Goal: Task Accomplishment & Management: Use online tool/utility

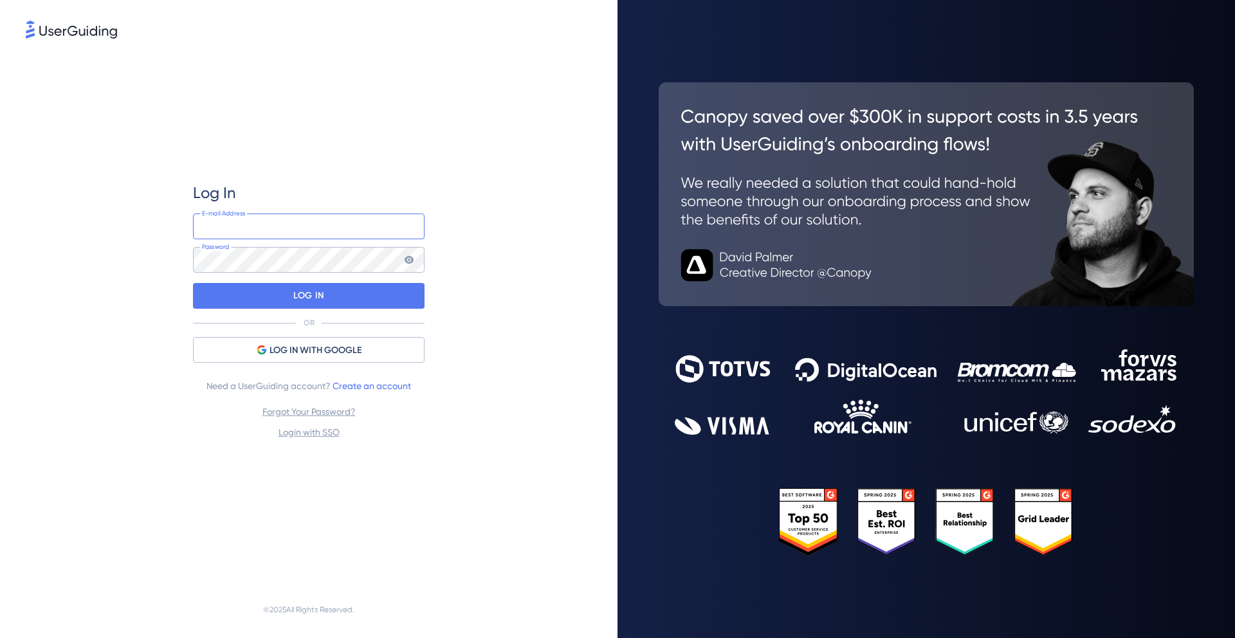
click at [301, 221] on input "email" at bounding box center [309, 227] width 232 height 26
type input "[EMAIL_ADDRESS][PERSON_NAME][DOMAIN_NAME]"
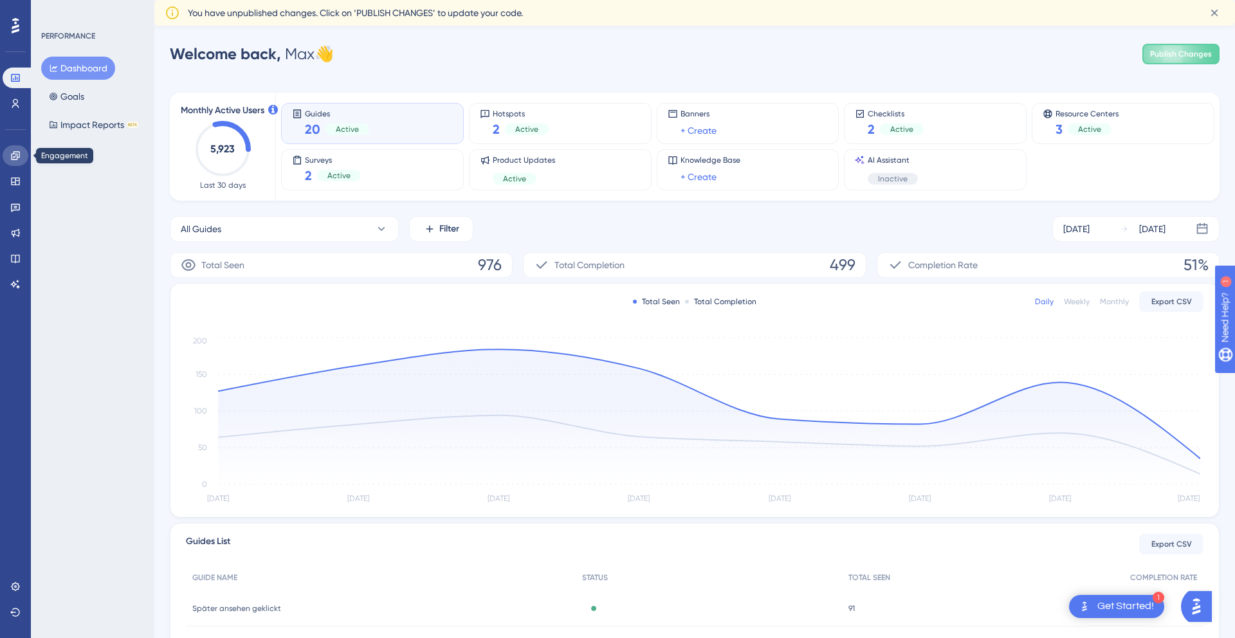
click at [17, 151] on icon at bounding box center [15, 156] width 10 height 10
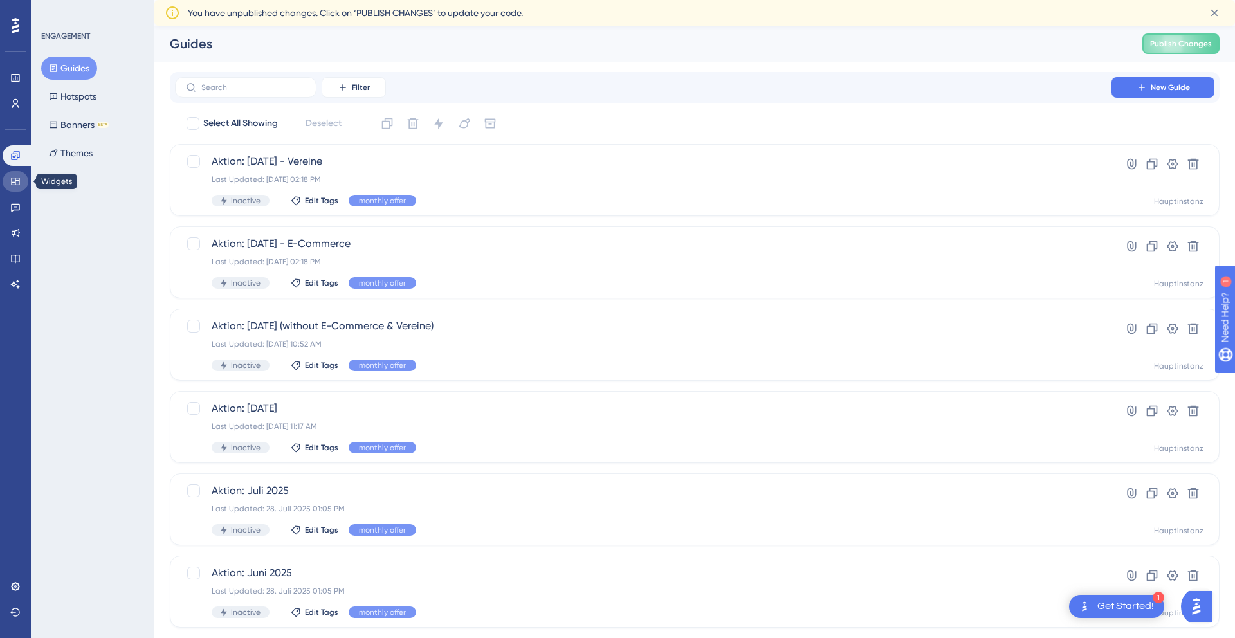
click at [15, 183] on icon at bounding box center [15, 181] width 10 height 10
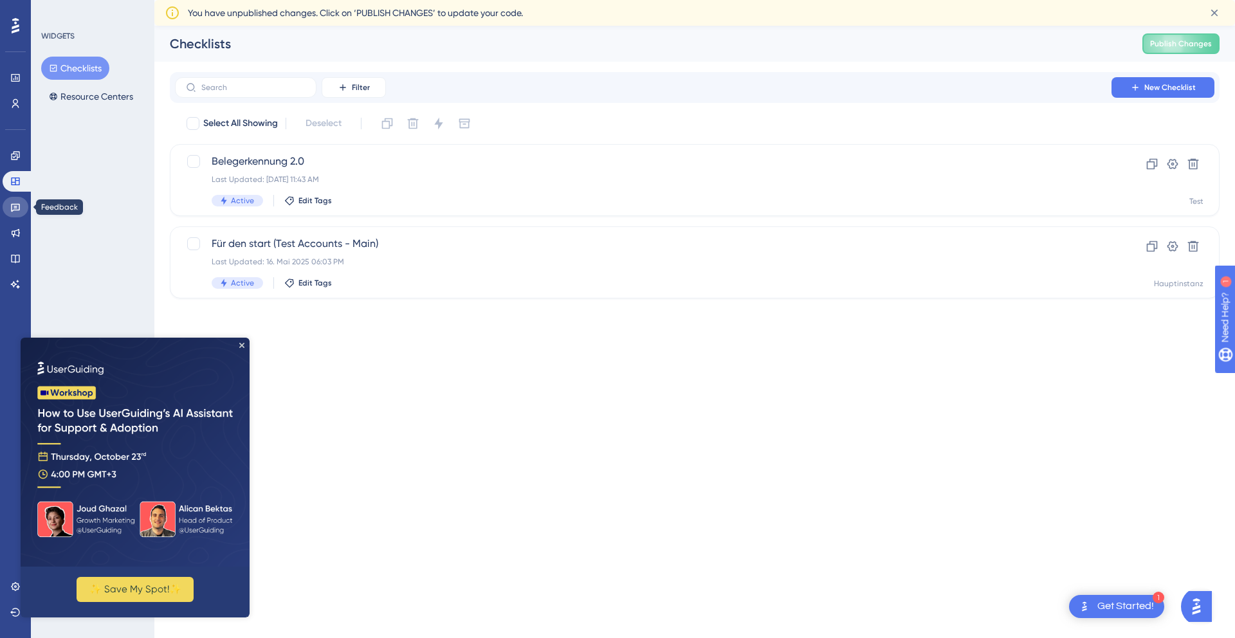
click at [15, 210] on icon at bounding box center [15, 208] width 9 height 8
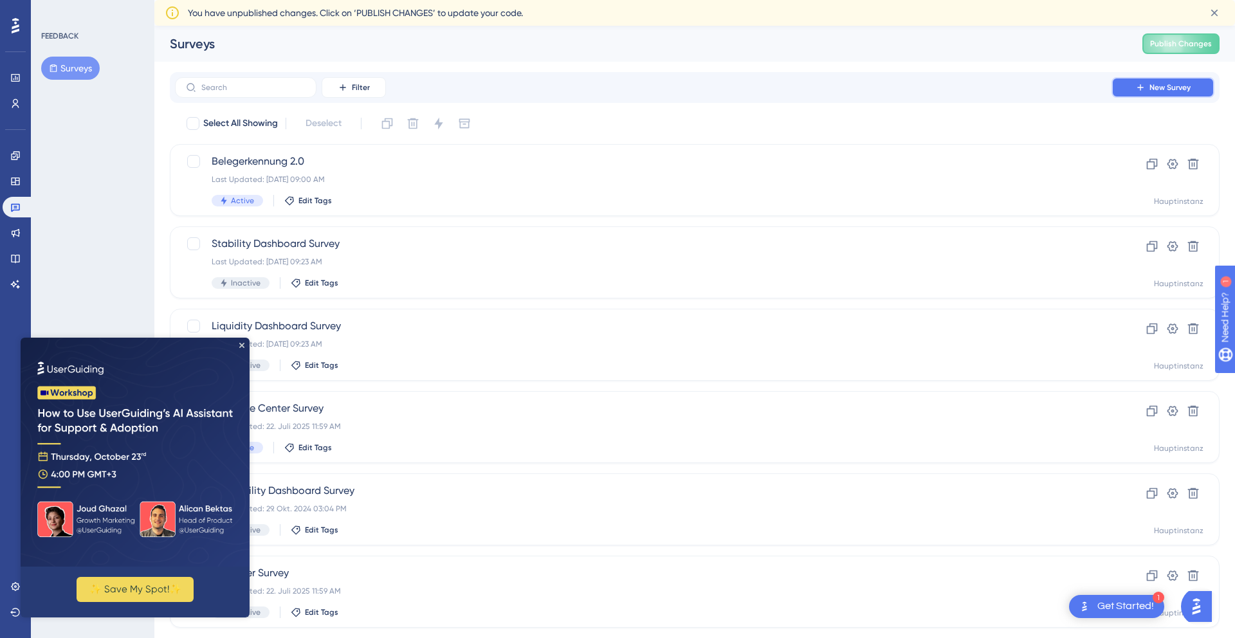
click at [1165, 88] on span "New Survey" at bounding box center [1170, 87] width 41 height 10
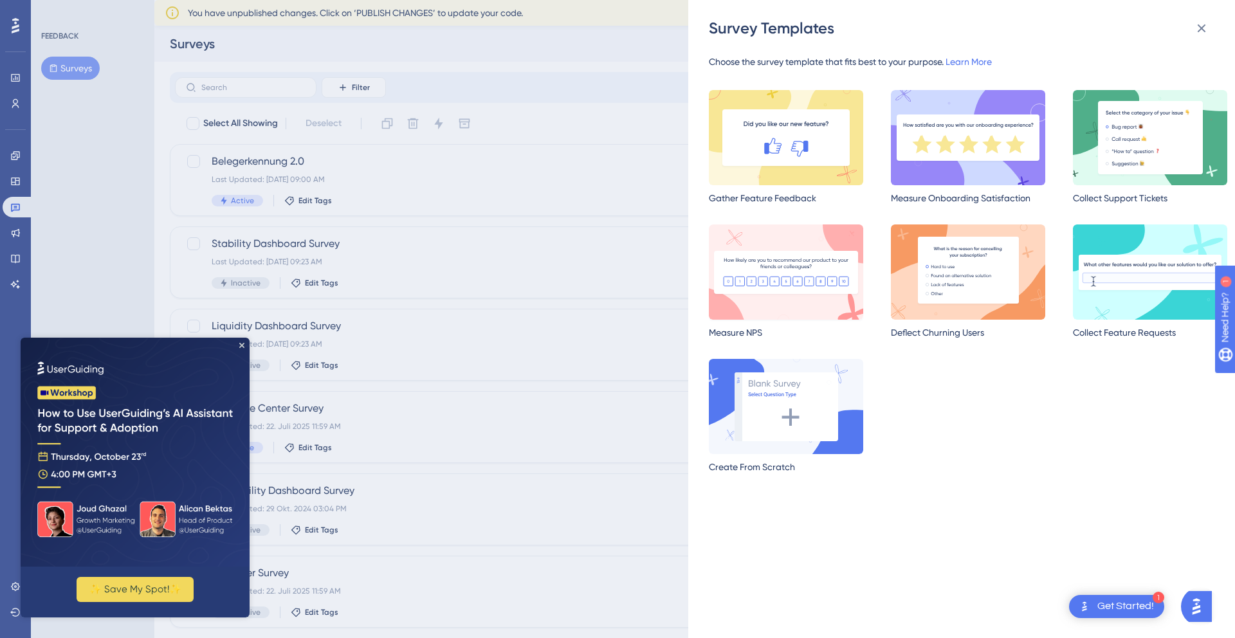
click at [823, 276] on img at bounding box center [786, 272] width 154 height 95
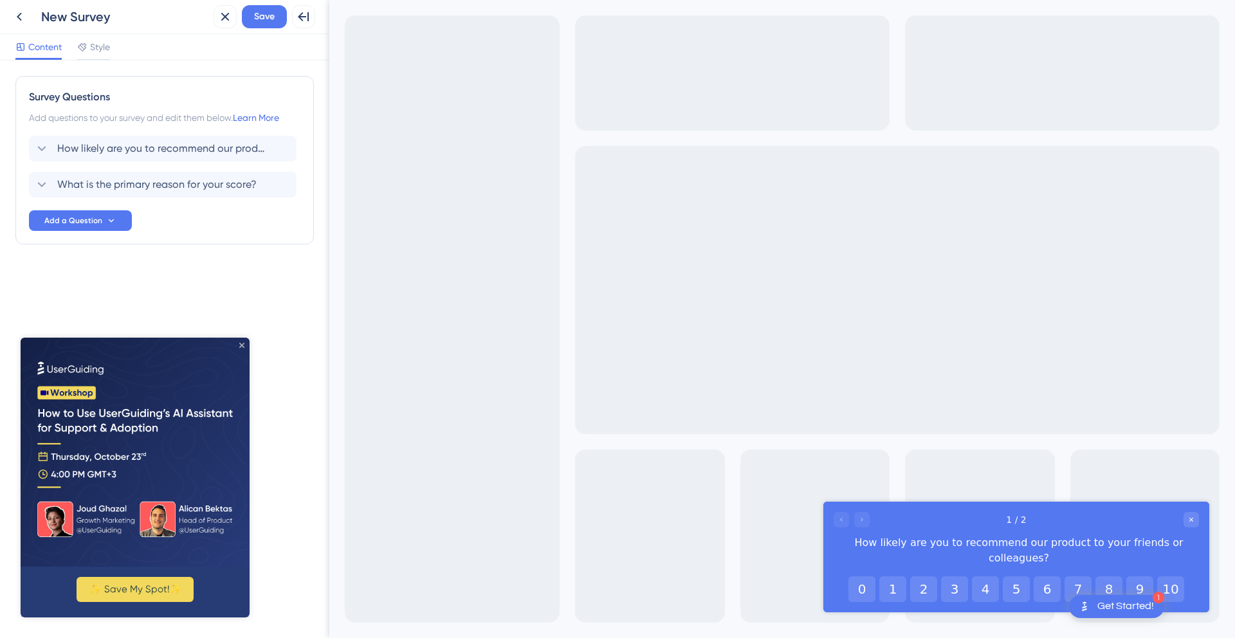
click at [241, 344] on icon "Close Preview" at bounding box center [241, 345] width 5 height 5
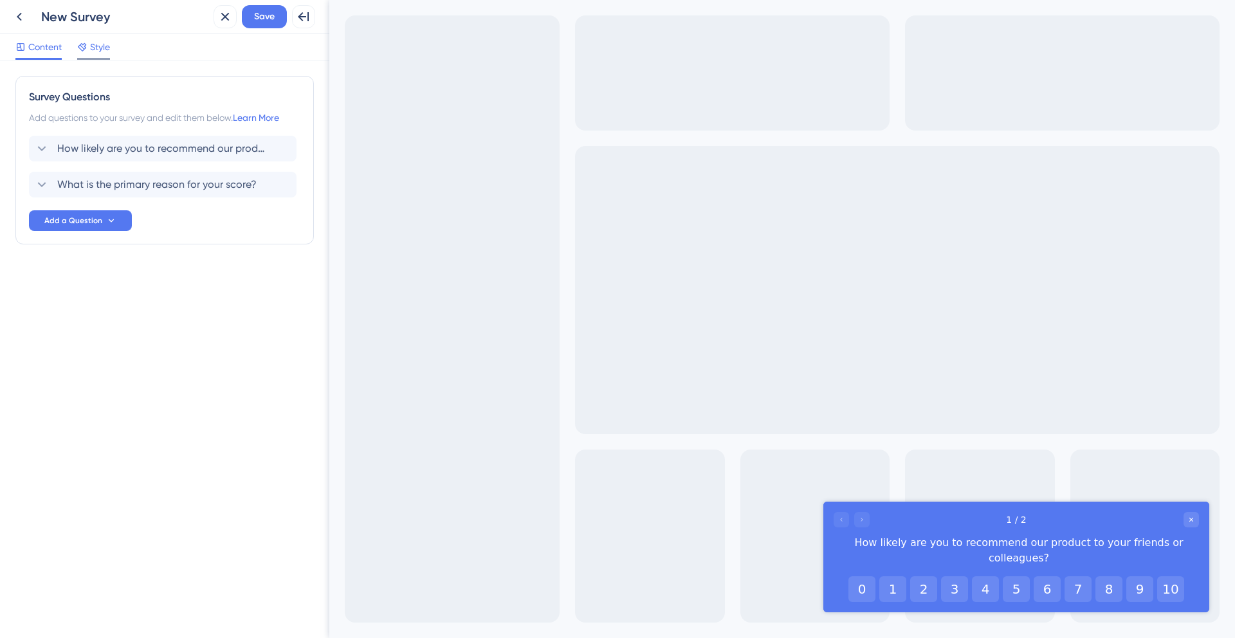
click at [107, 50] on span "Style" at bounding box center [100, 46] width 20 height 15
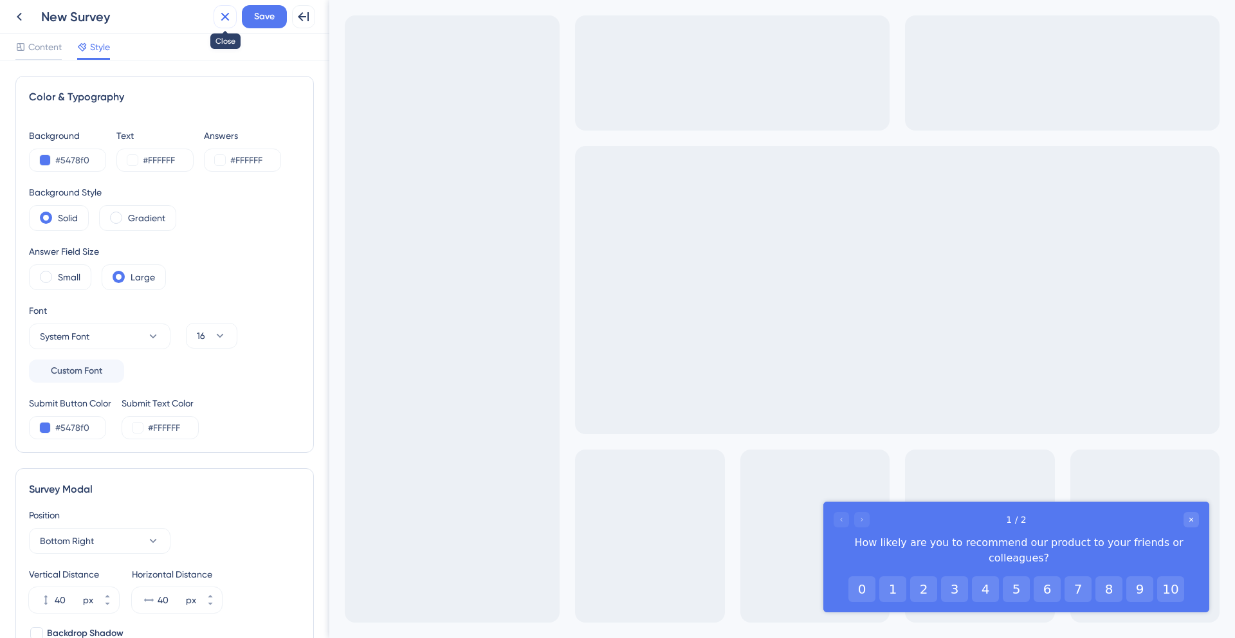
click at [229, 13] on icon at bounding box center [224, 16] width 15 height 15
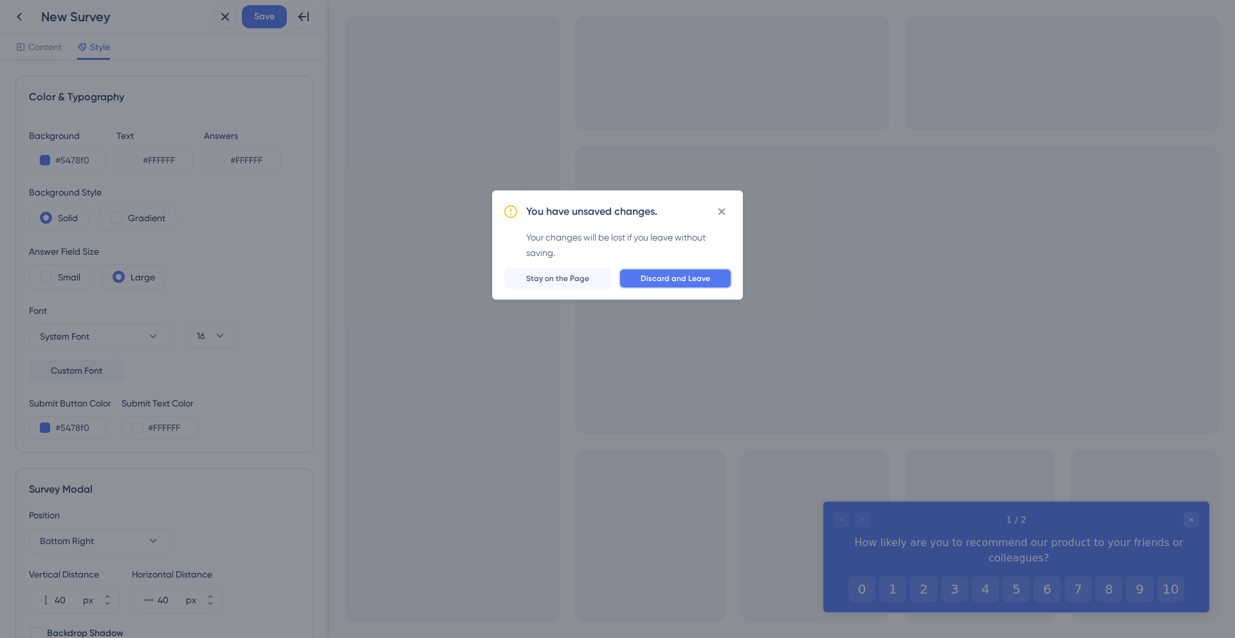
click at [679, 283] on span "Discard and Leave" at bounding box center [675, 278] width 69 height 10
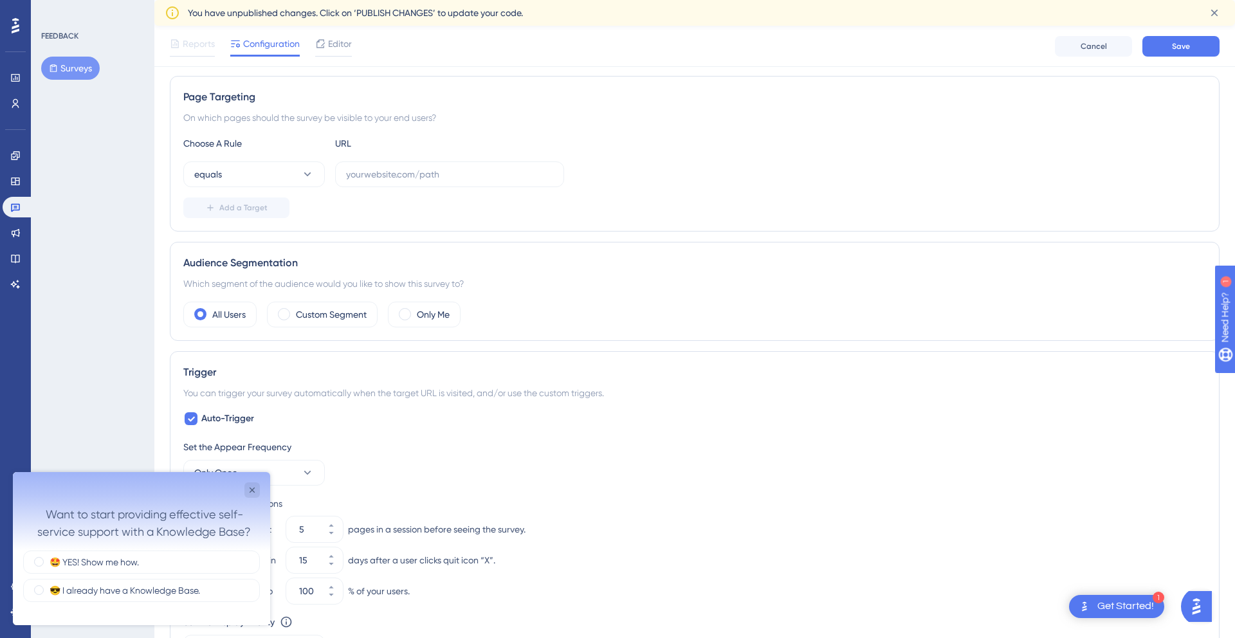
scroll to position [196, 0]
click at [304, 168] on icon at bounding box center [307, 172] width 13 height 13
click at [252, 493] on icon "Close survey" at bounding box center [252, 490] width 10 height 10
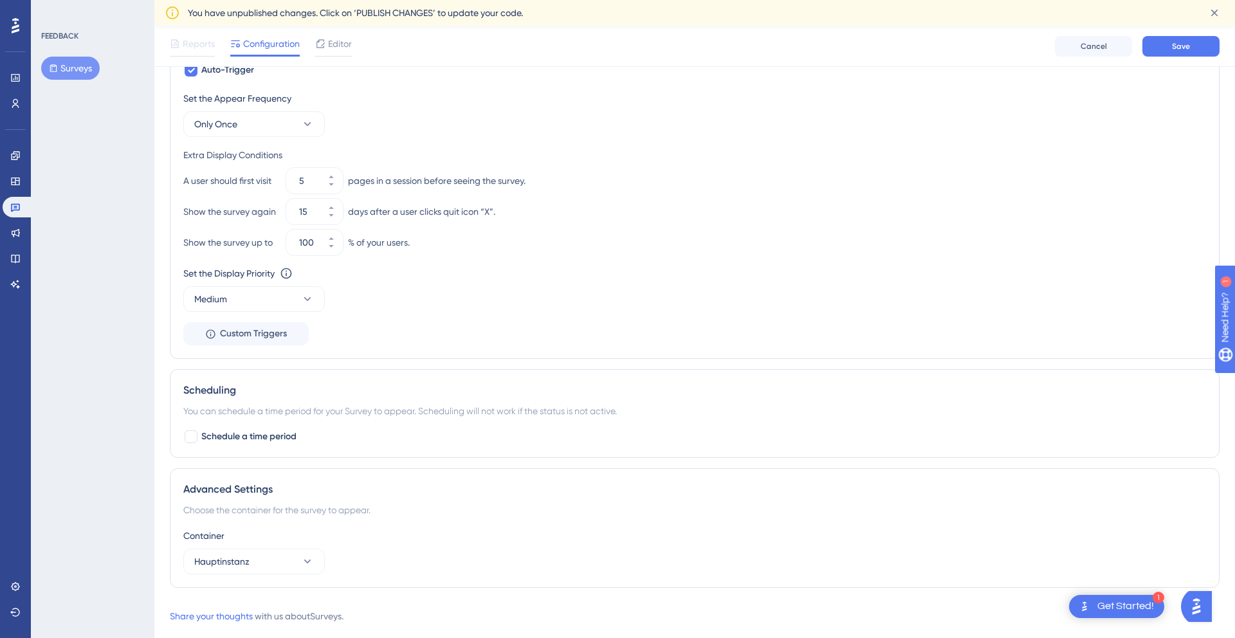
scroll to position [570, 0]
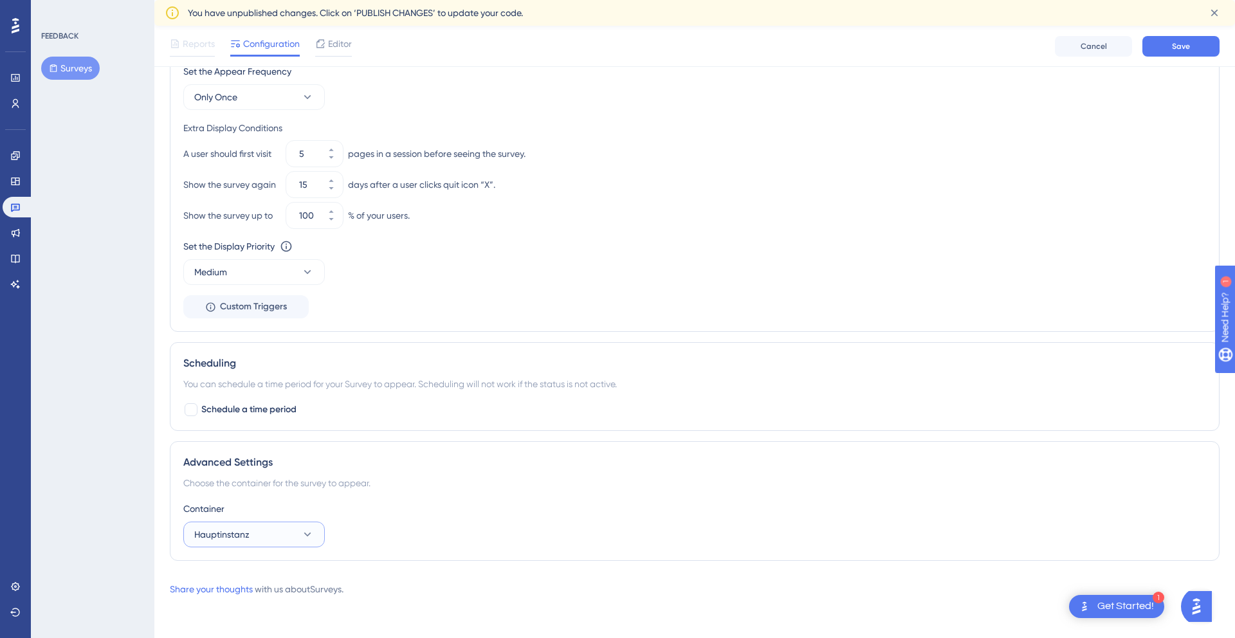
click at [294, 541] on button "Hauptinstanz" at bounding box center [254, 535] width 142 height 26
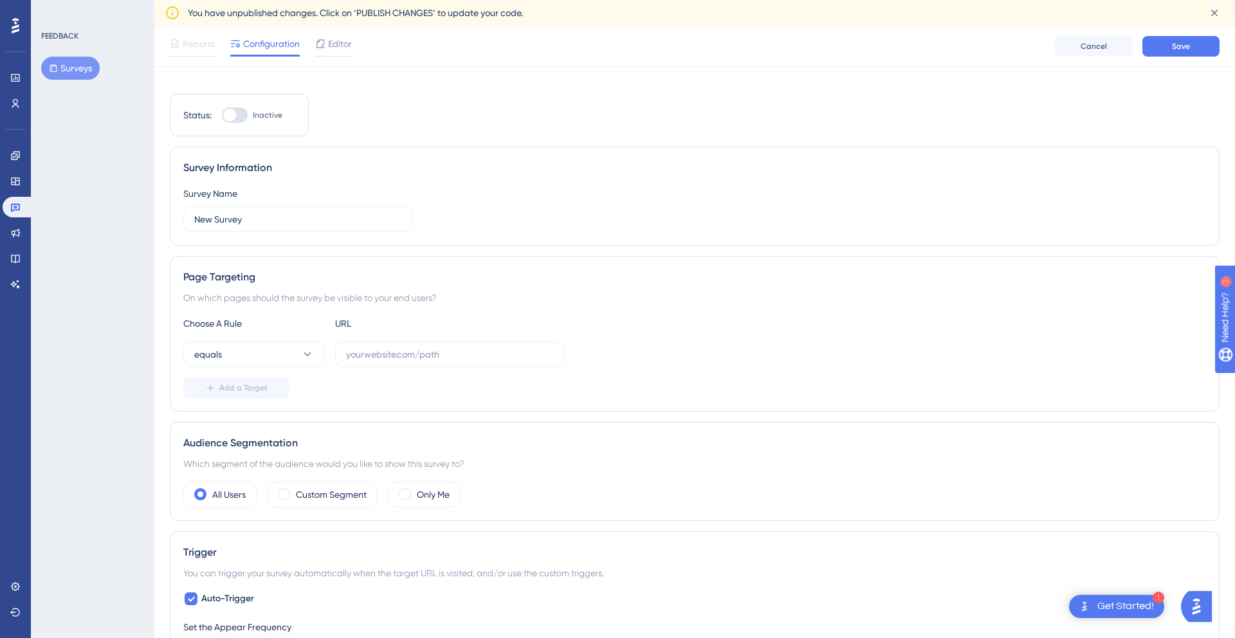
scroll to position [0, 0]
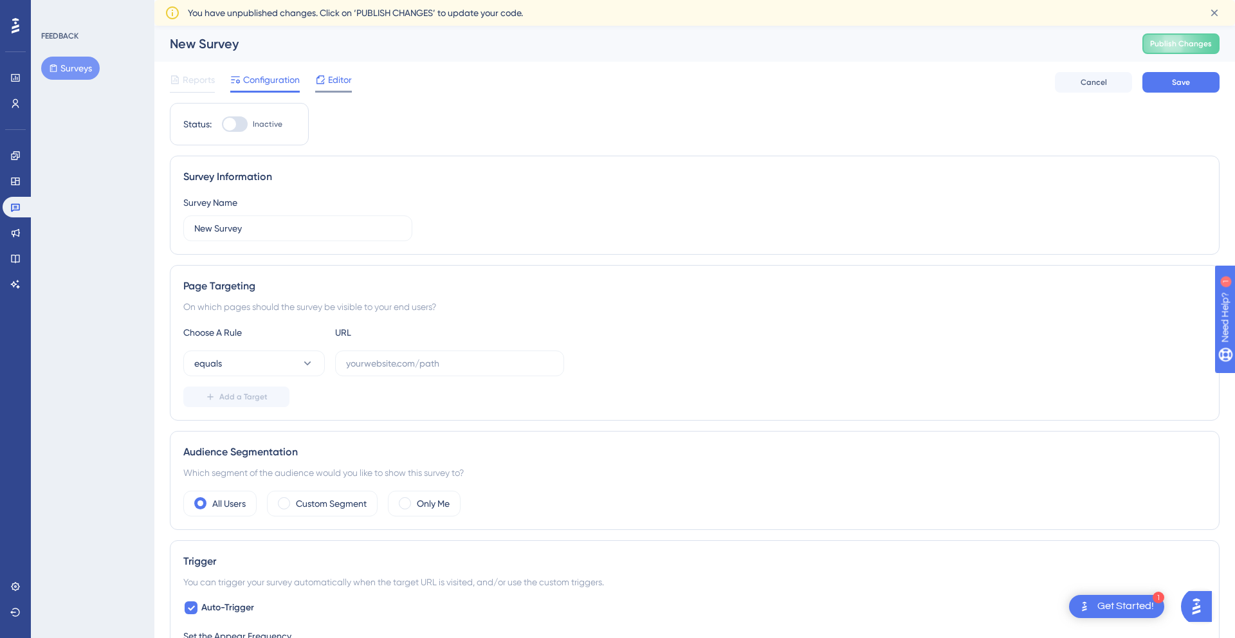
click at [337, 84] on span "Editor" at bounding box center [340, 79] width 24 height 15
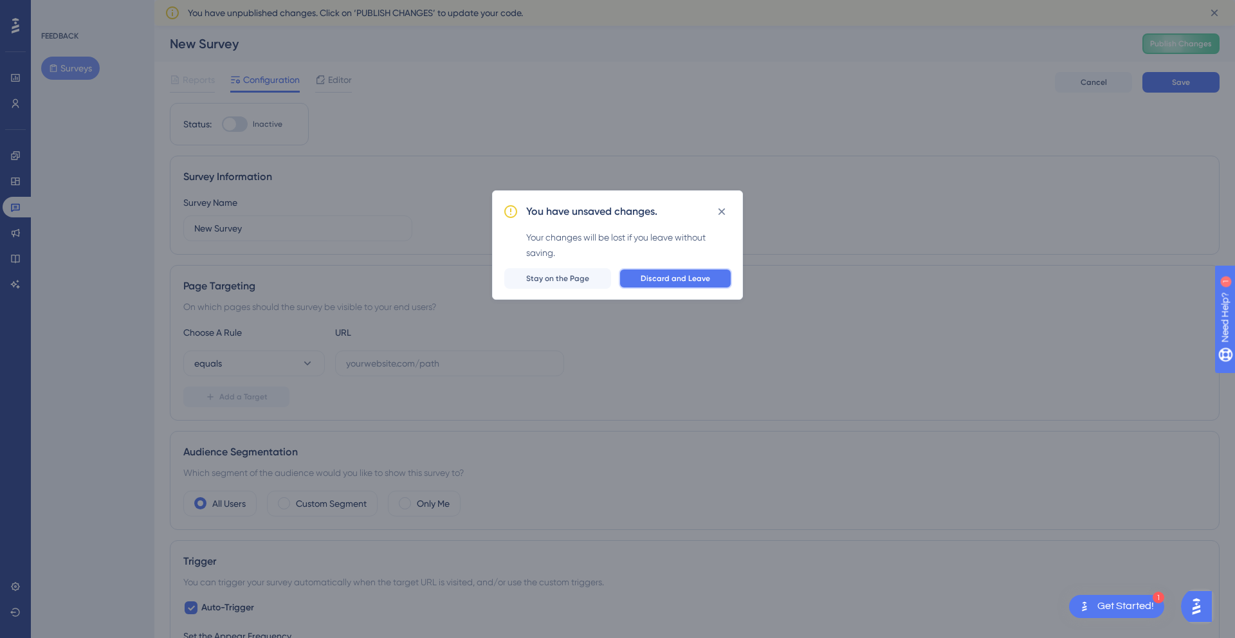
click at [668, 280] on span "Discard and Leave" at bounding box center [675, 278] width 69 height 10
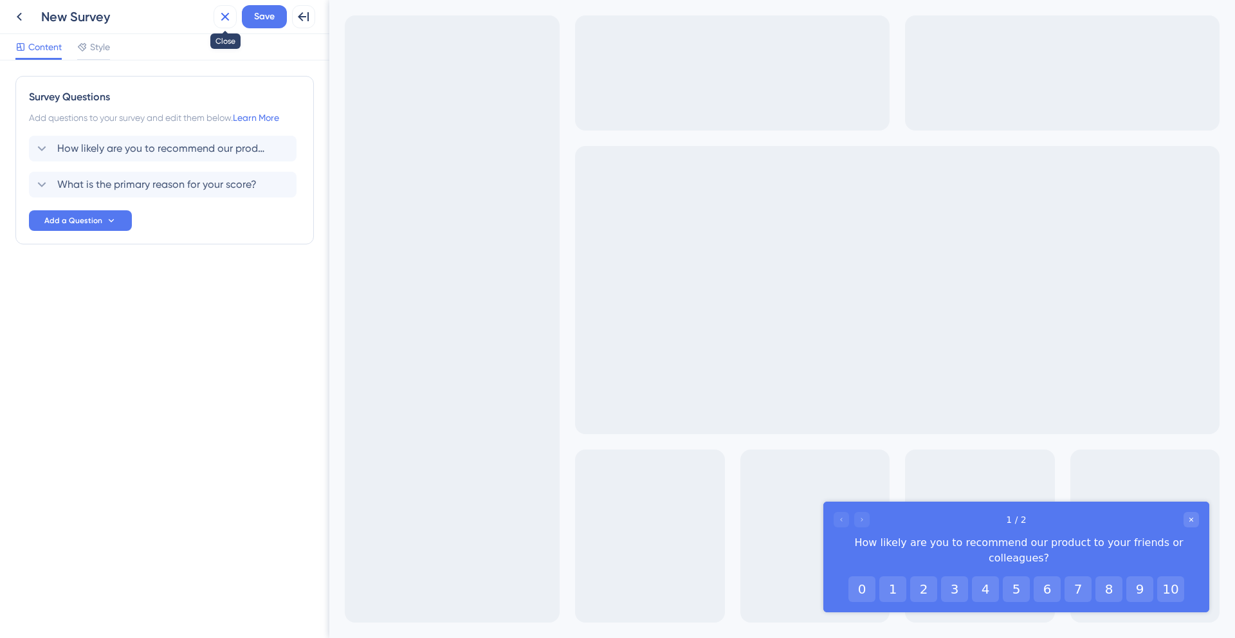
click at [224, 21] on icon at bounding box center [224, 16] width 15 height 15
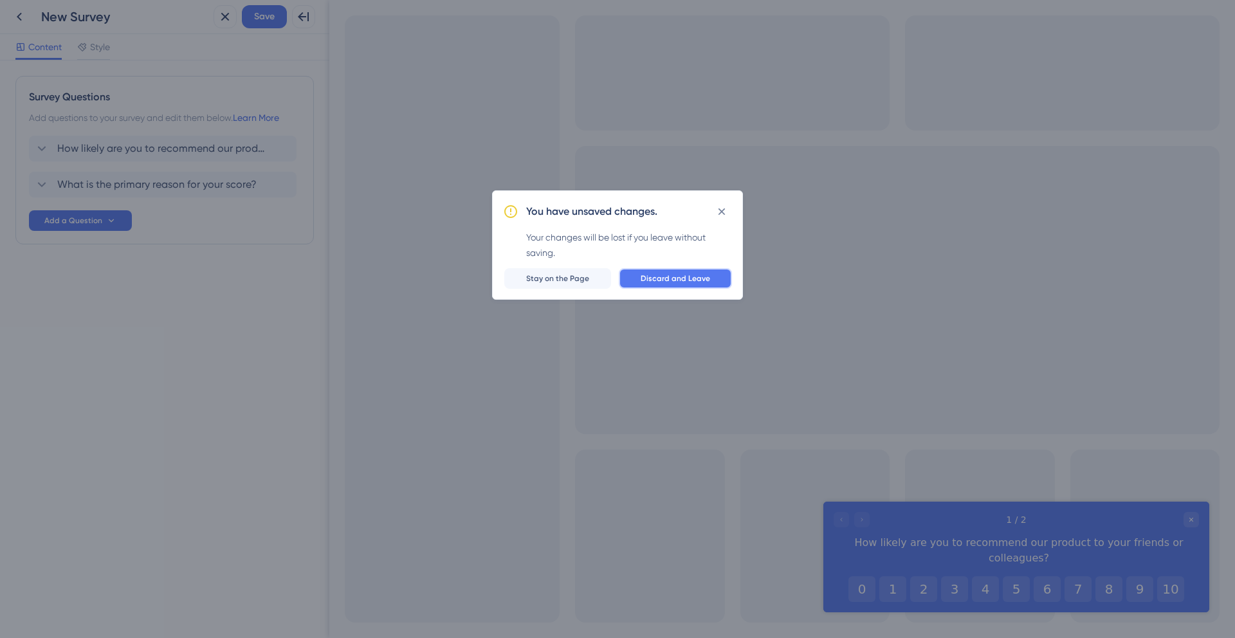
click at [683, 277] on span "Discard and Leave" at bounding box center [675, 278] width 69 height 10
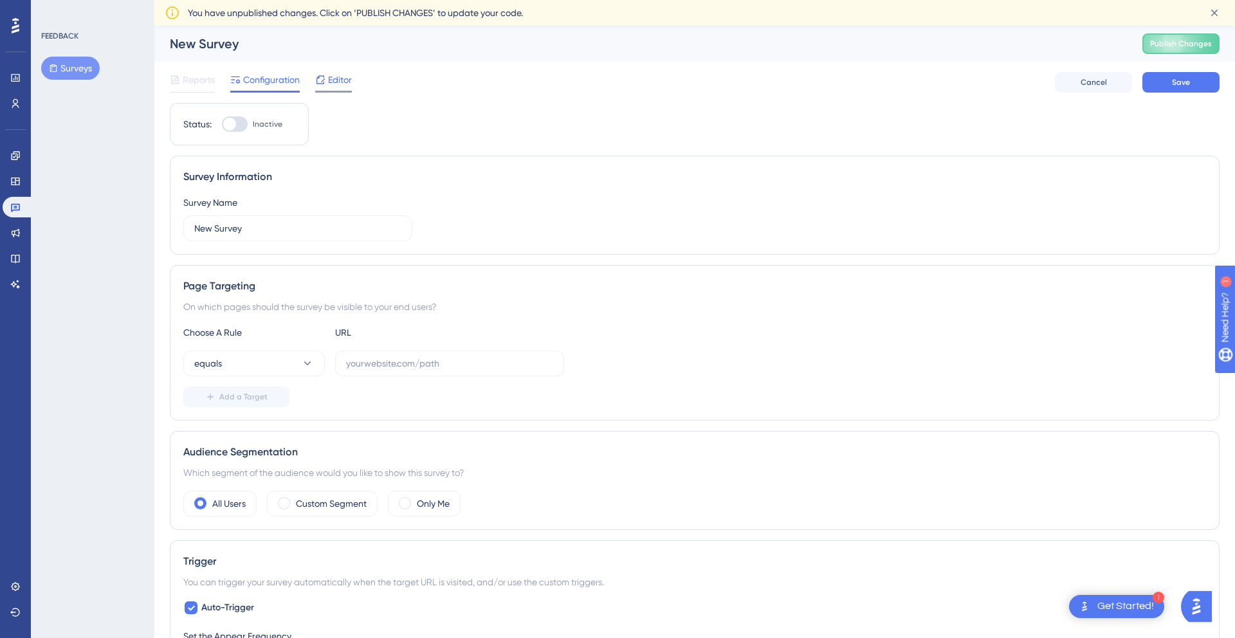
click at [336, 80] on span "Editor" at bounding box center [340, 79] width 24 height 15
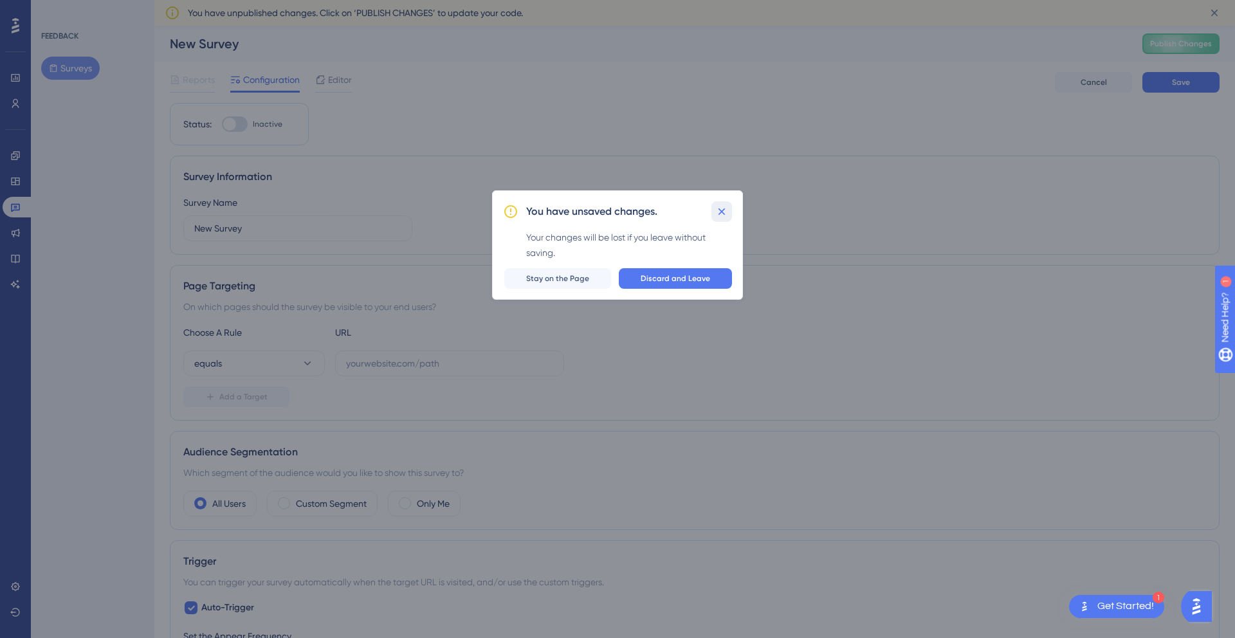
click at [722, 210] on icon at bounding box center [722, 211] width 7 height 7
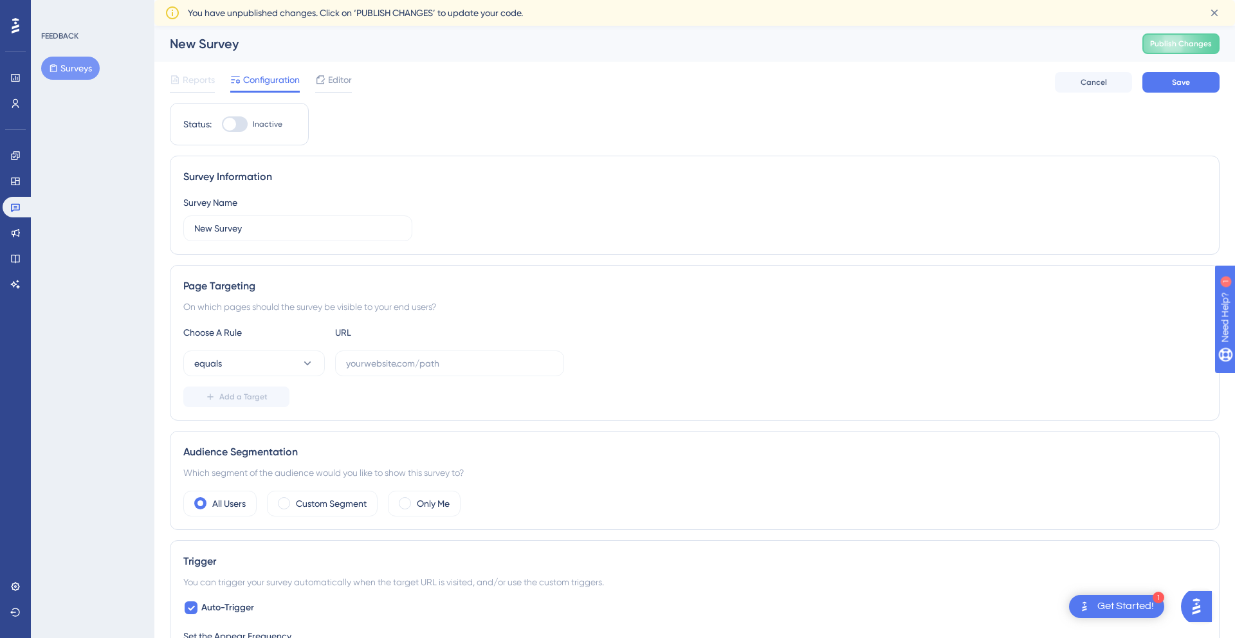
click at [197, 77] on span "Reports" at bounding box center [199, 79] width 32 height 15
click at [77, 69] on button "Surveys" at bounding box center [70, 68] width 59 height 23
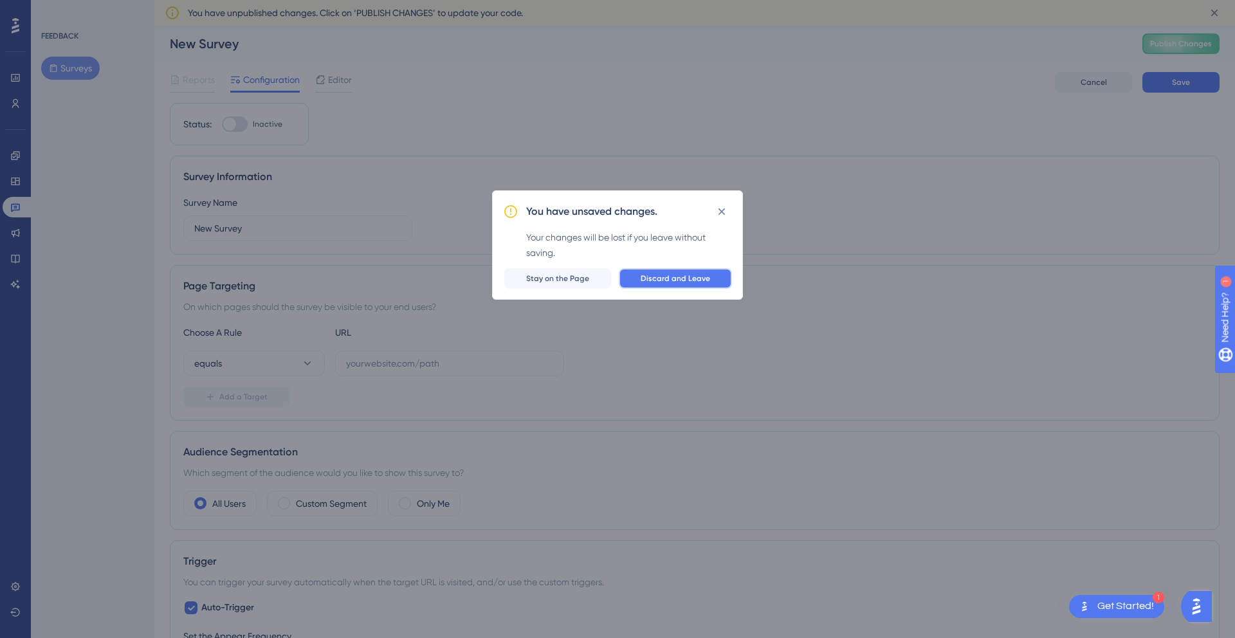
click at [692, 280] on span "Discard and Leave" at bounding box center [675, 278] width 69 height 10
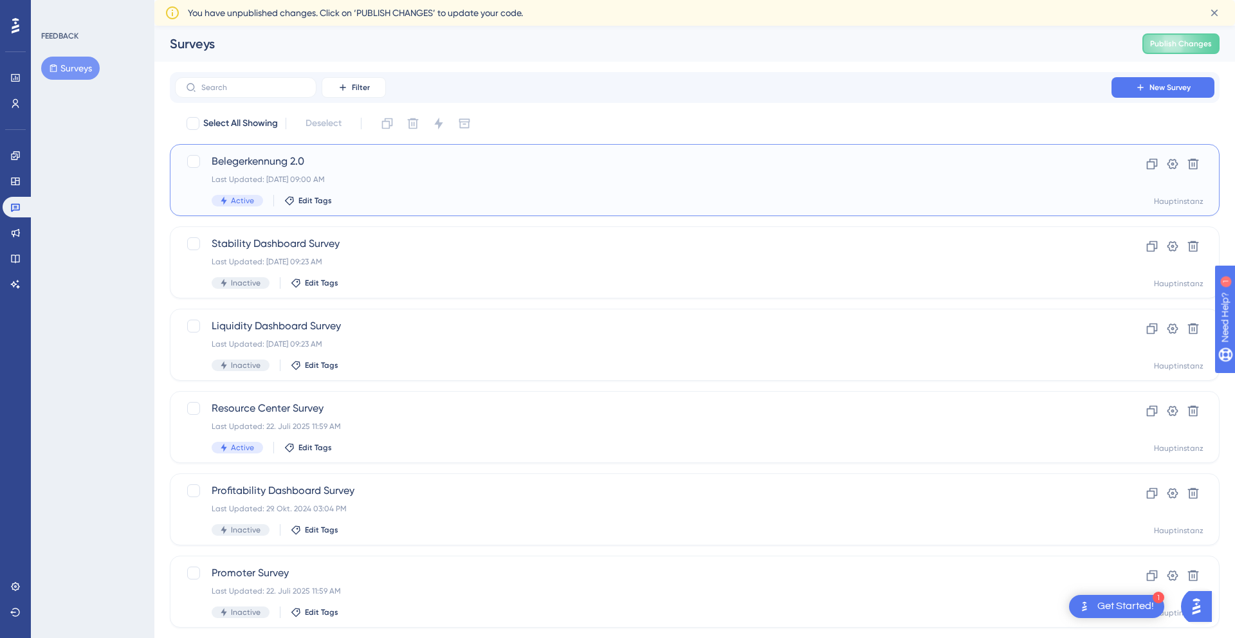
click at [548, 176] on div "Last Updated: [DATE] 09:00 AM" at bounding box center [643, 179] width 863 height 10
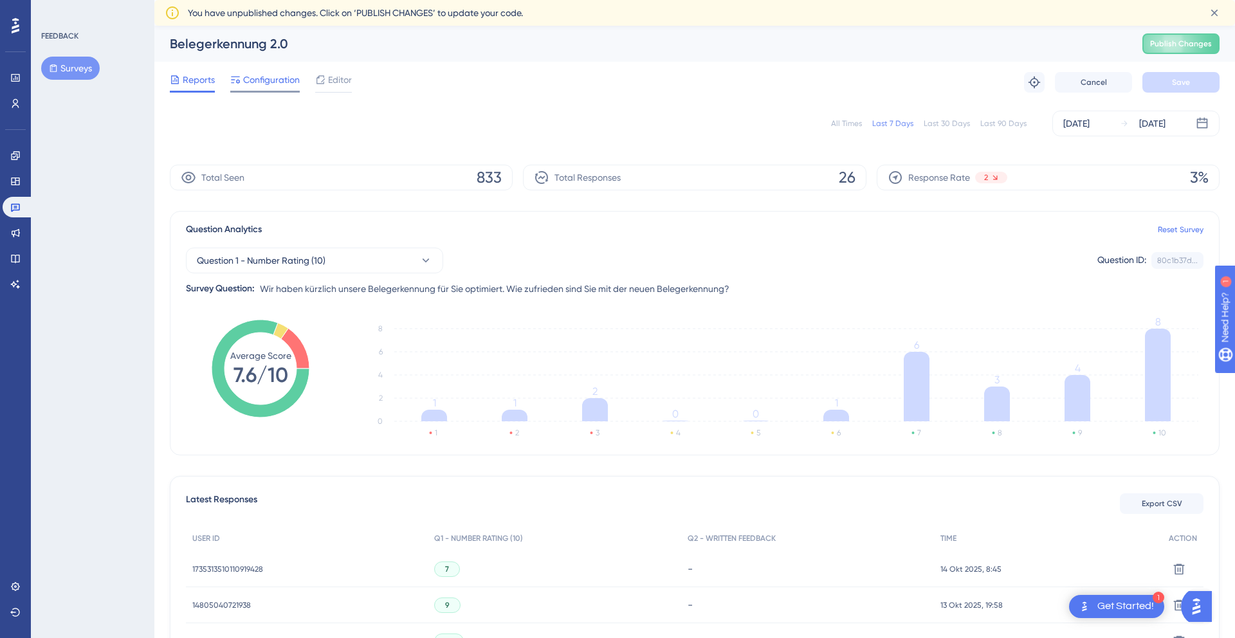
click at [279, 82] on span "Configuration" at bounding box center [271, 79] width 57 height 15
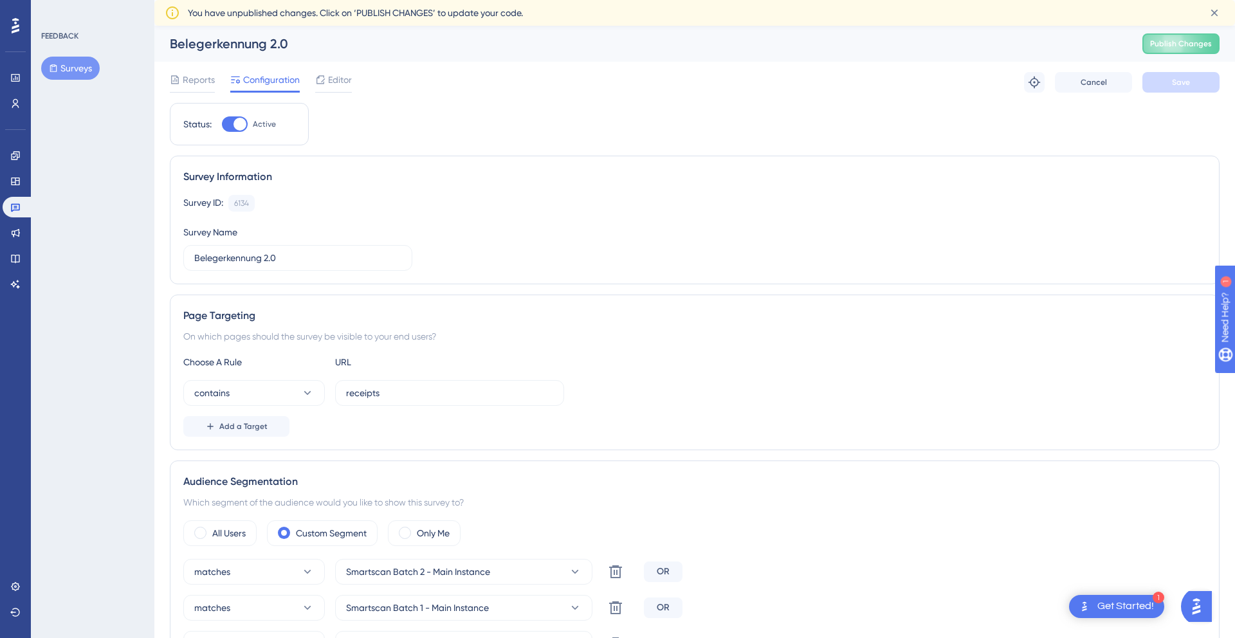
click at [60, 71] on button "Surveys" at bounding box center [70, 68] width 59 height 23
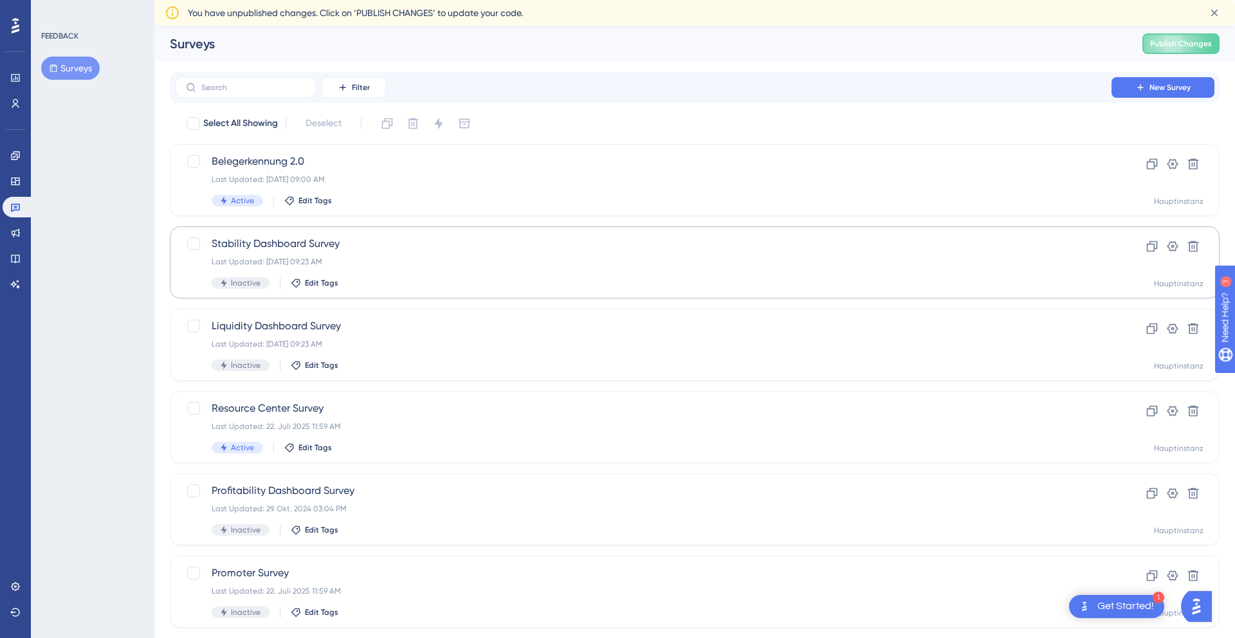
scroll to position [31, 0]
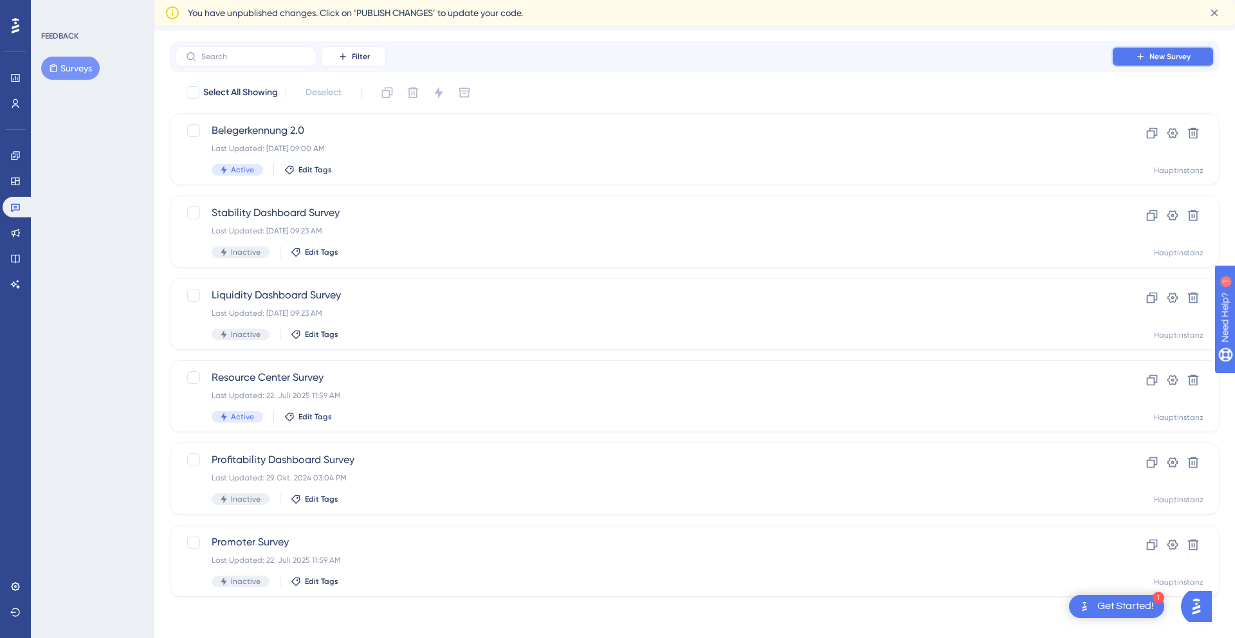
click at [1155, 63] on button "New Survey" at bounding box center [1163, 56] width 103 height 21
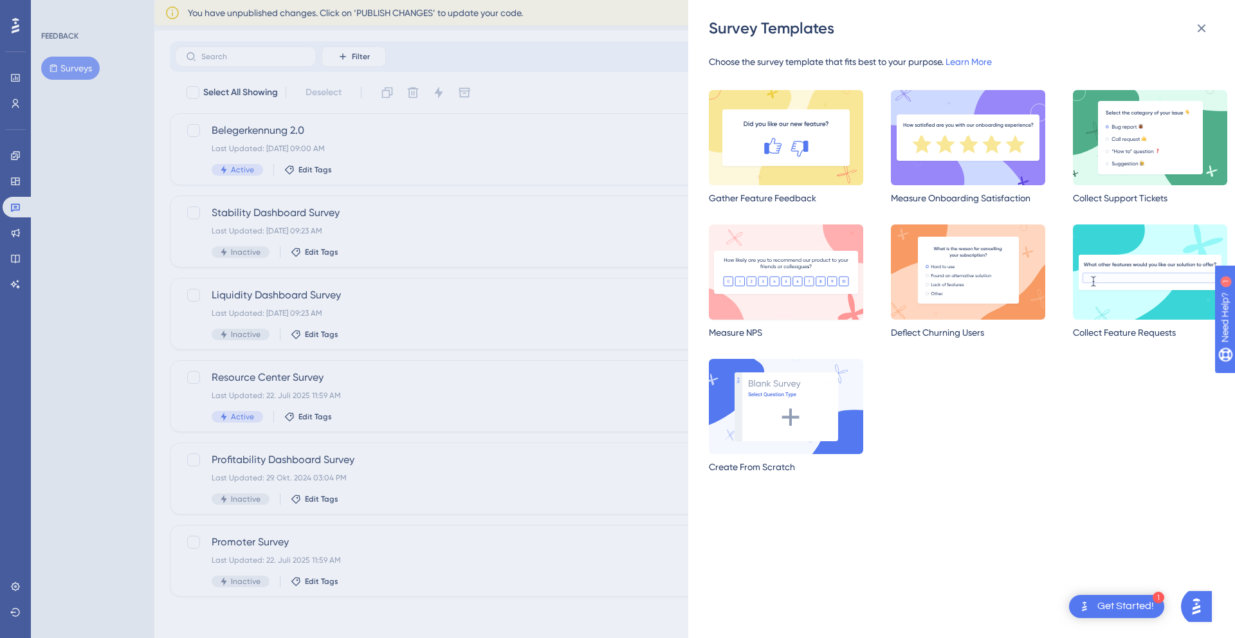
click at [834, 277] on img at bounding box center [786, 272] width 154 height 95
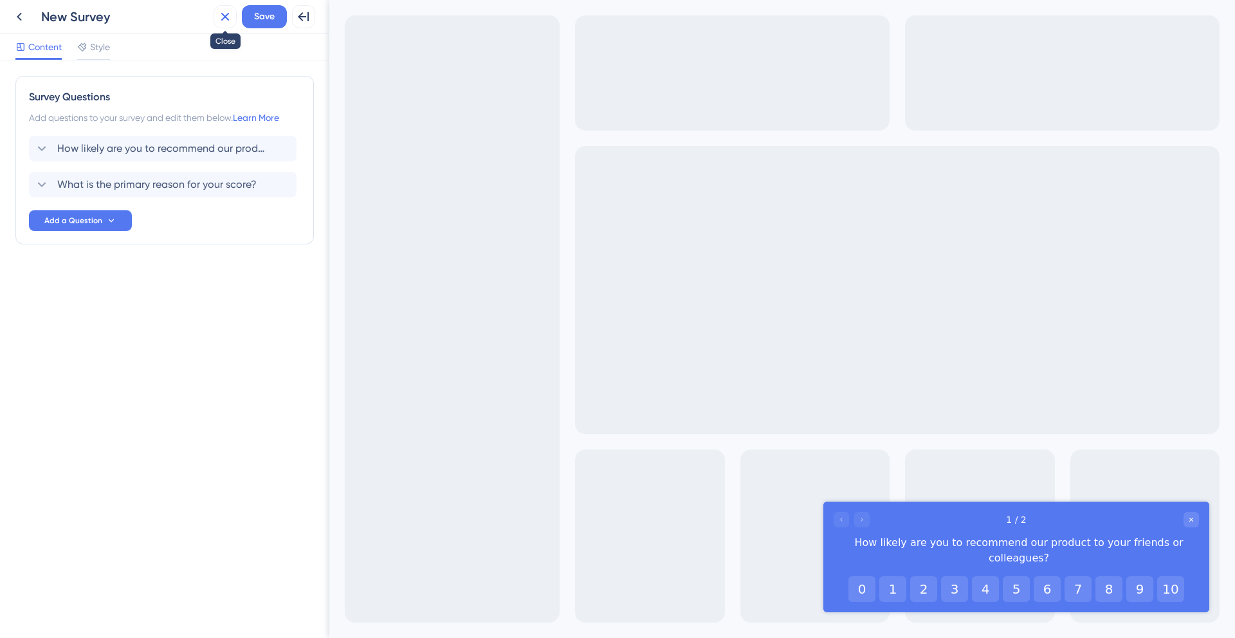
click at [220, 17] on icon at bounding box center [224, 16] width 15 height 15
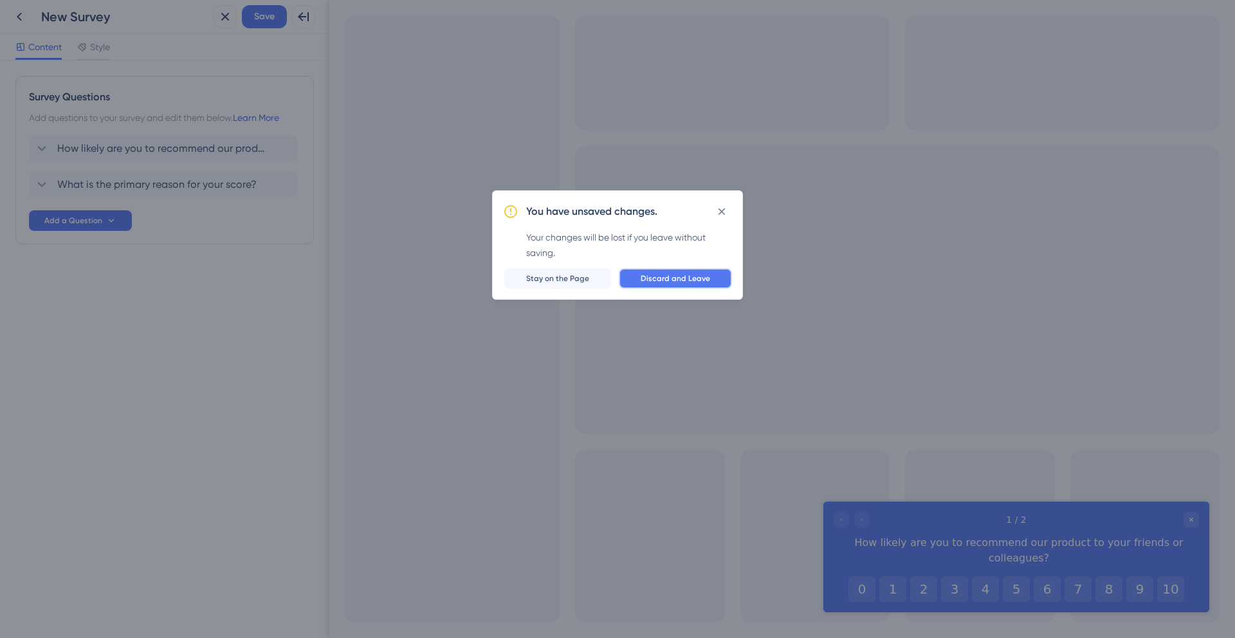
click at [676, 281] on span "Discard and Leave" at bounding box center [675, 278] width 69 height 10
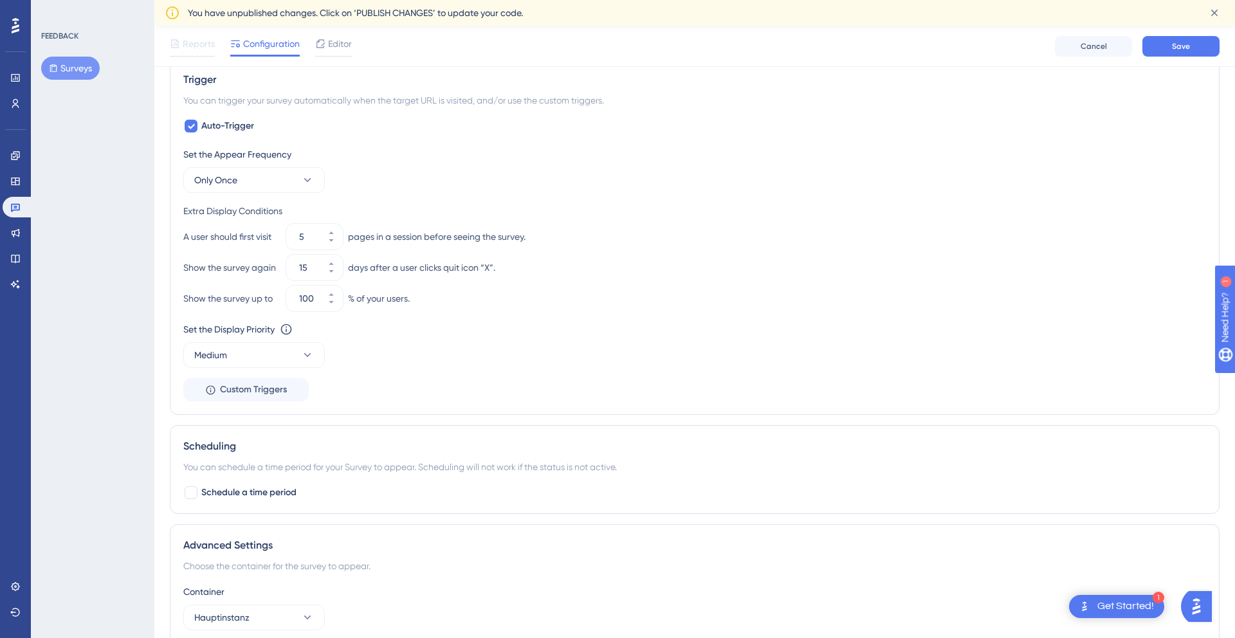
scroll to position [495, 0]
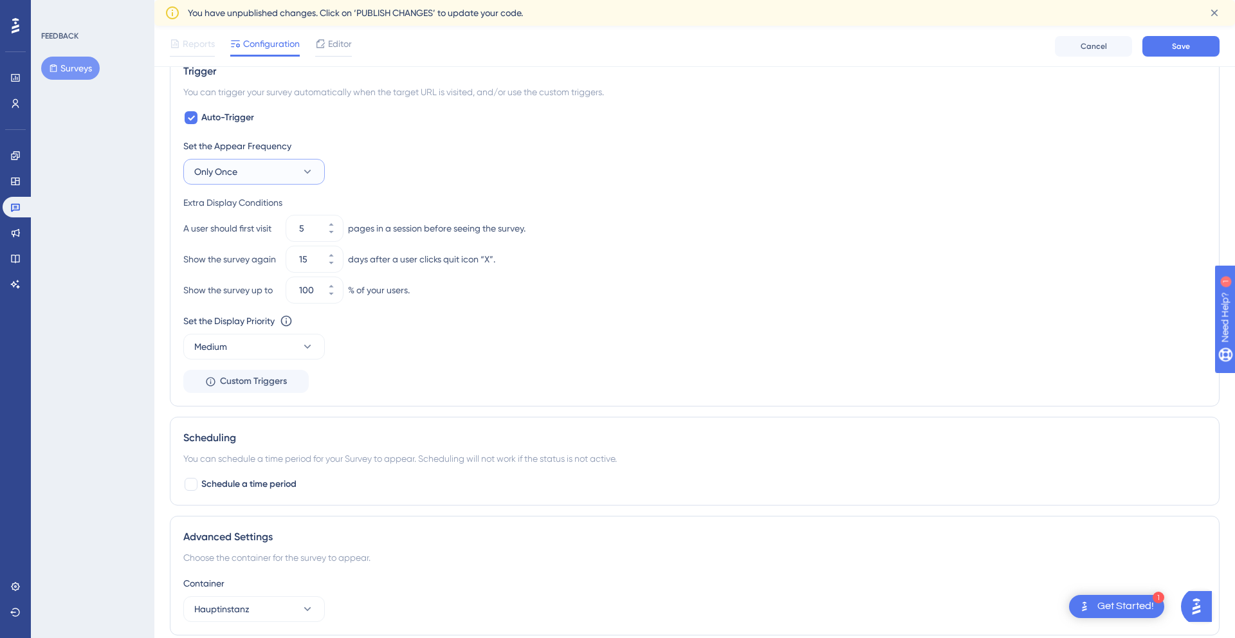
click at [293, 174] on button "Only Once" at bounding box center [254, 172] width 142 height 26
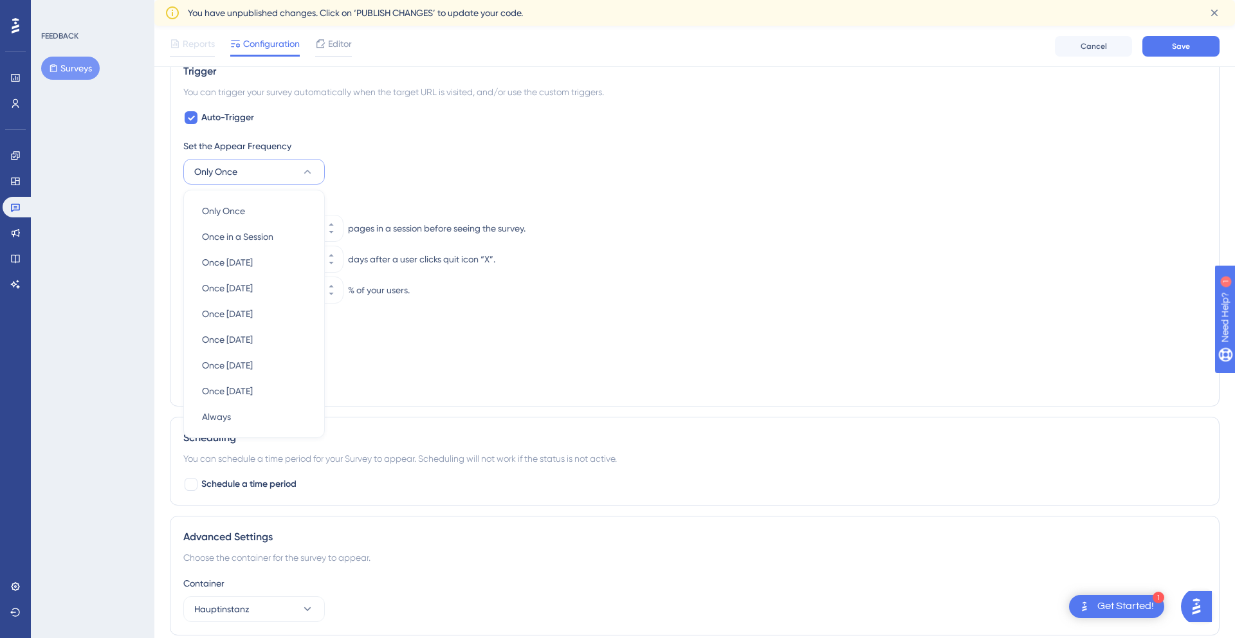
scroll to position [490, 0]
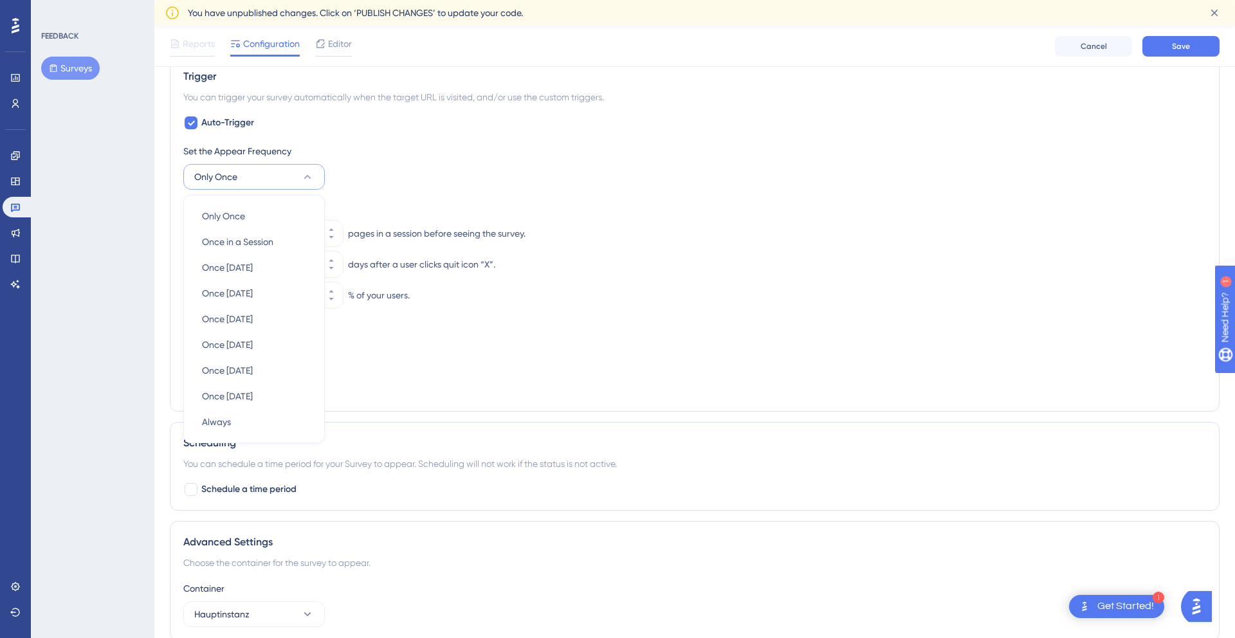
click at [293, 174] on button "Only Once" at bounding box center [254, 177] width 142 height 26
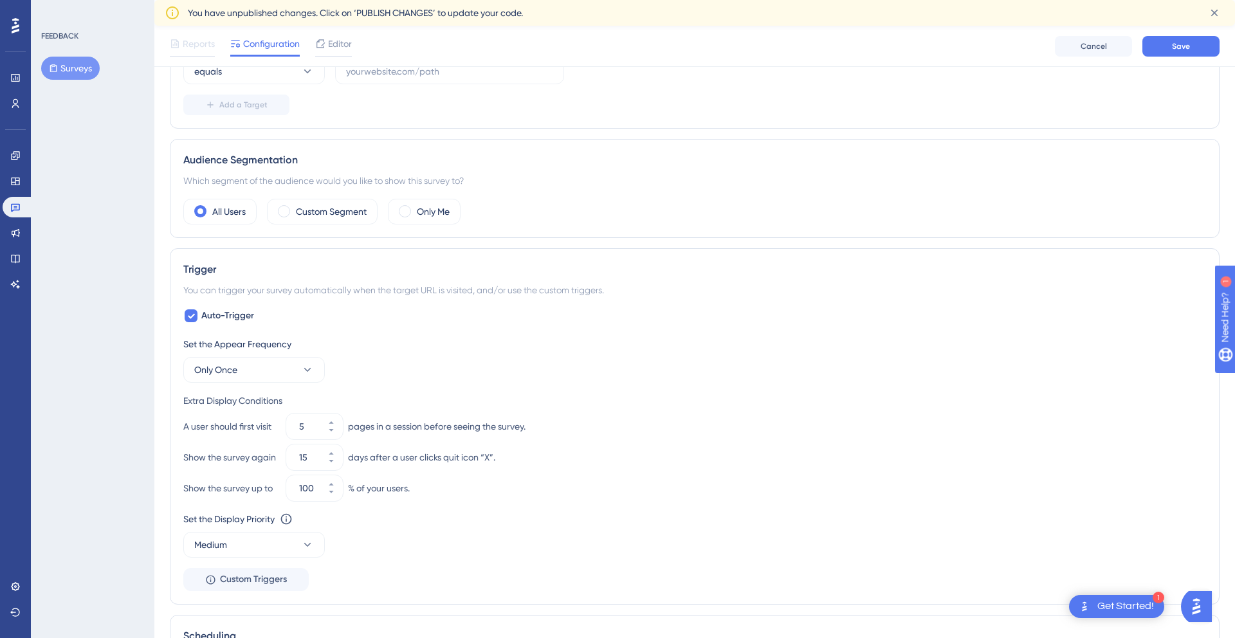
scroll to position [293, 0]
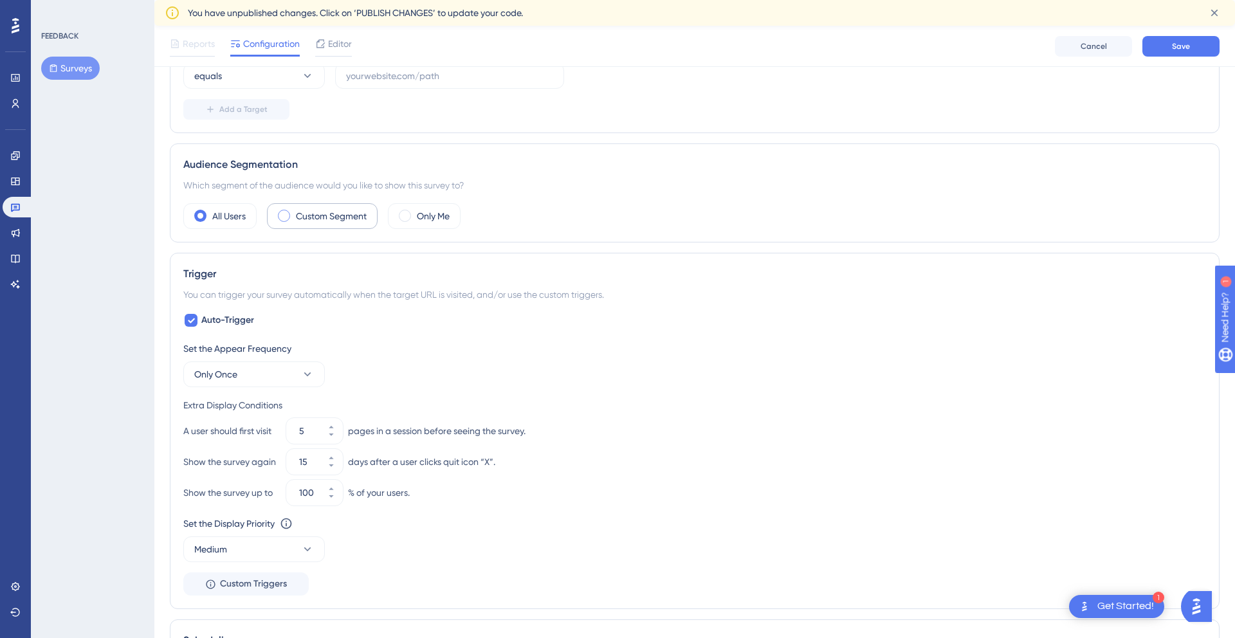
click at [335, 217] on label "Custom Segment" at bounding box center [331, 215] width 71 height 15
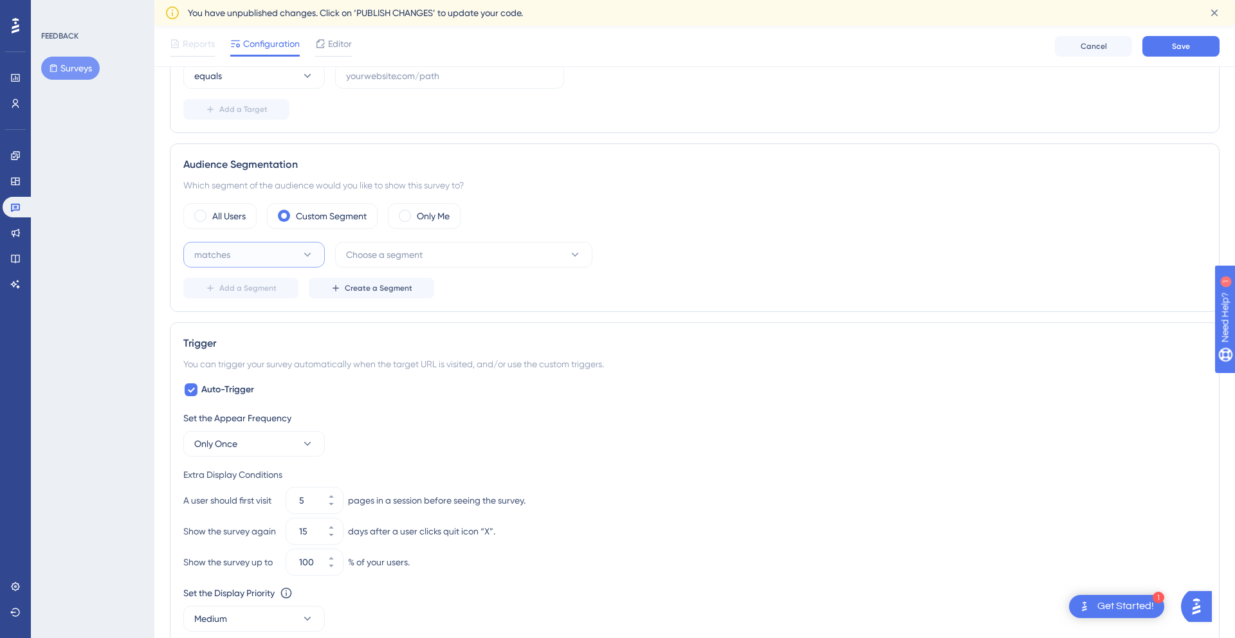
click at [293, 263] on button "matches" at bounding box center [254, 255] width 142 height 26
click at [428, 257] on button "Choose a segment" at bounding box center [463, 255] width 257 height 26
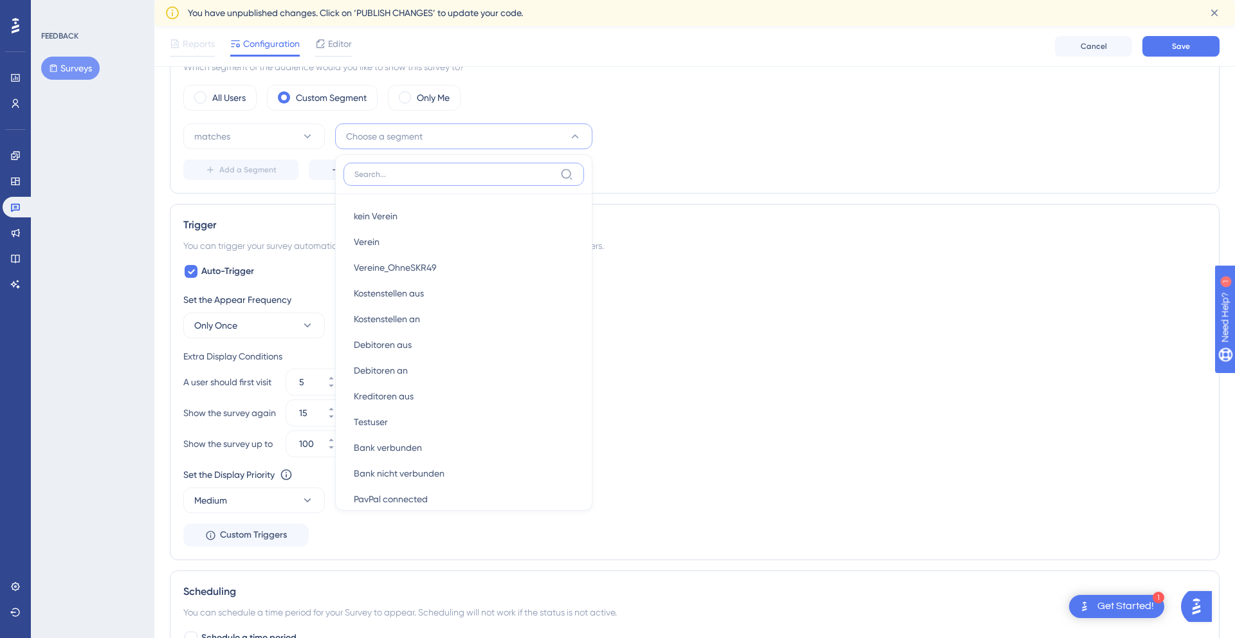
scroll to position [943, 0]
click at [768, 141] on div "matches Choose a segment New Users New Users Weekly Active Users Weekly Active …" at bounding box center [694, 137] width 1023 height 26
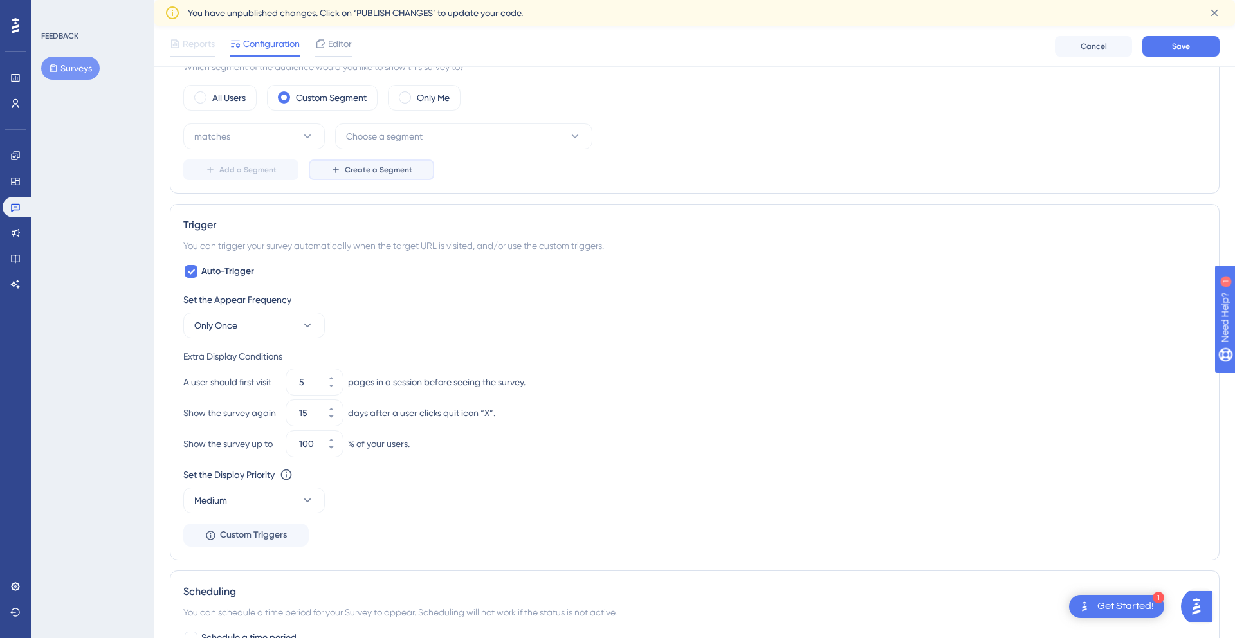
click at [357, 165] on span "Create a Segment" at bounding box center [379, 170] width 68 height 10
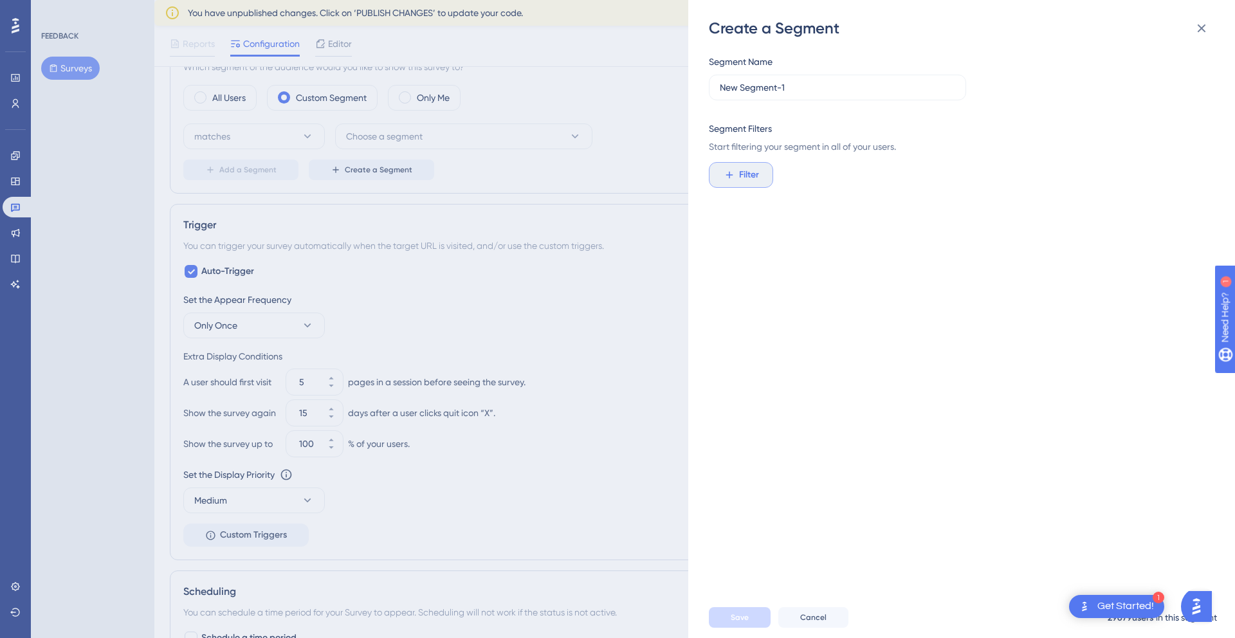
click at [750, 176] on span "Filter" at bounding box center [749, 174] width 20 height 15
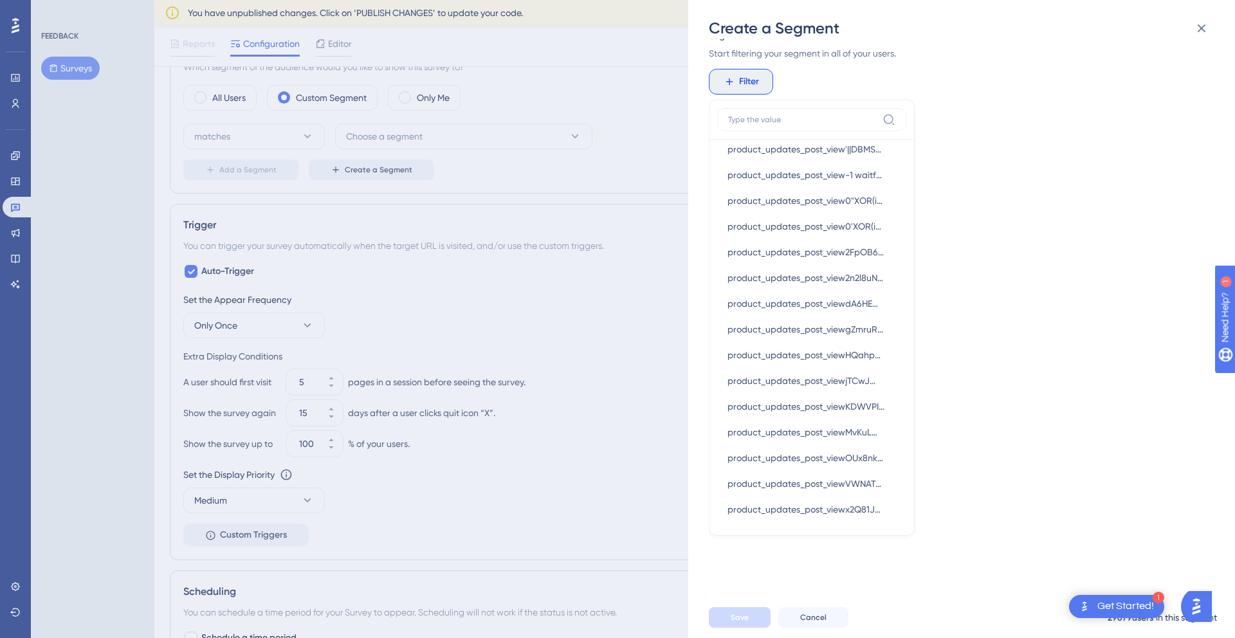
scroll to position [3398, 0]
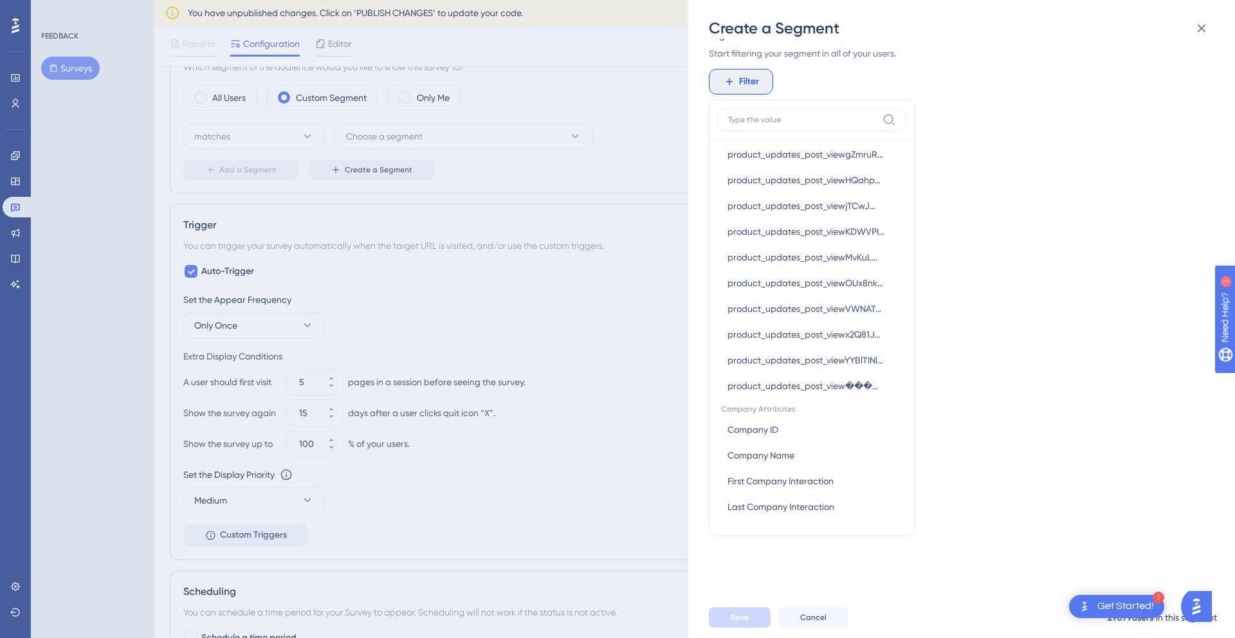
click at [1033, 328] on div "Segment Name New Segment-1 Segment Filters Start filtering your segment in all …" at bounding box center [968, 318] width 519 height 558
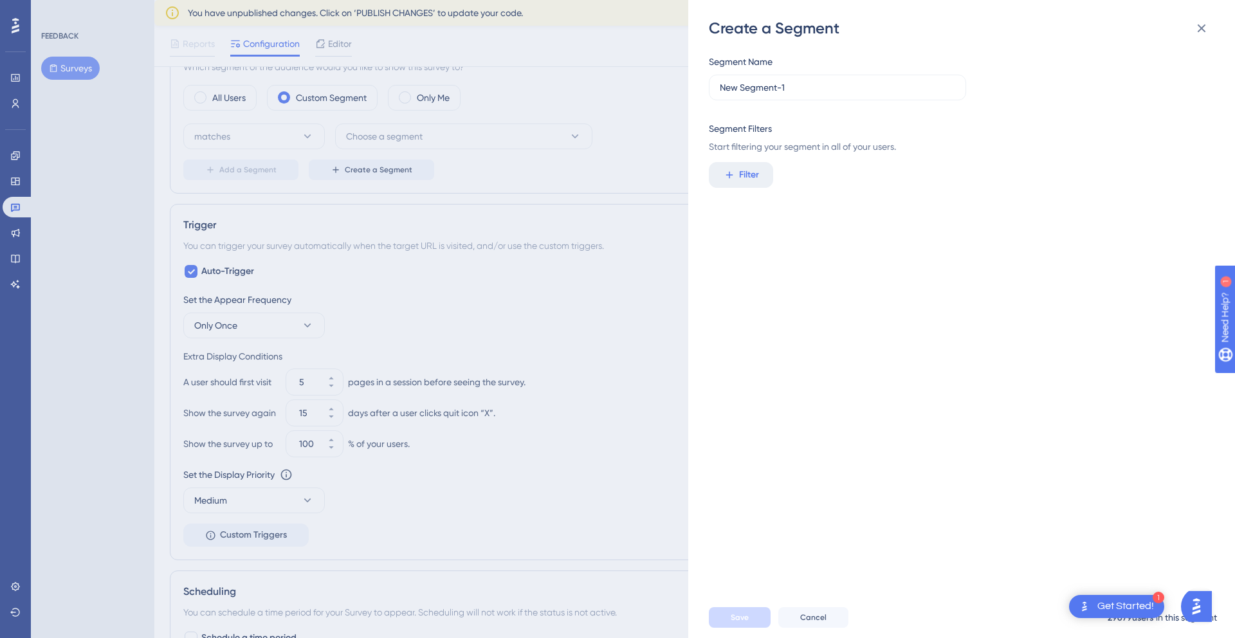
scroll to position [0, 0]
click at [820, 622] on span "Cancel" at bounding box center [813, 618] width 26 height 10
